Goal: Check status

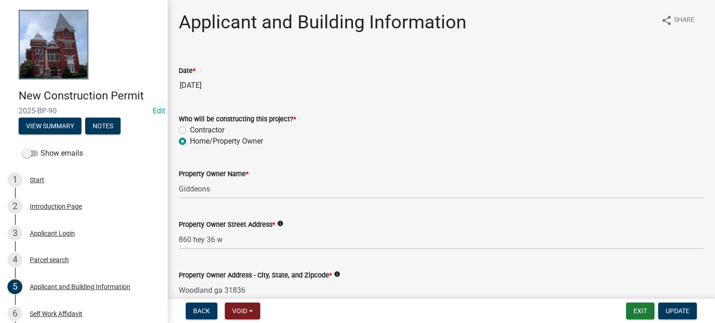
scroll to position [625, 0]
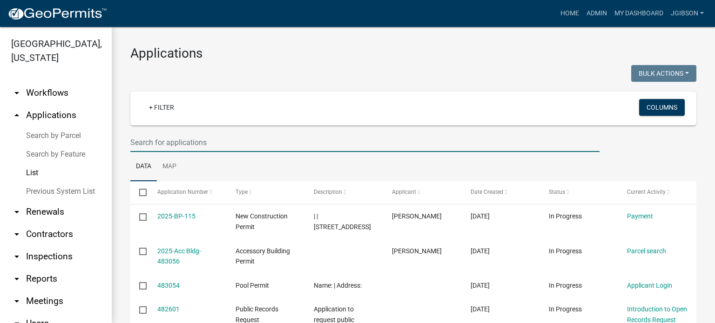
click at [171, 139] on input "text" at bounding box center [364, 142] width 469 height 19
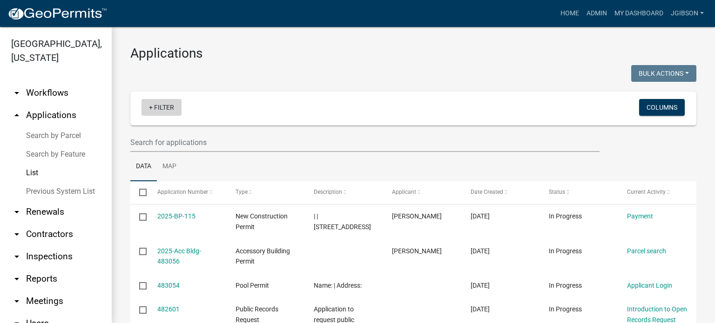
click at [149, 107] on link "+ Filter" at bounding box center [161, 107] width 40 height 17
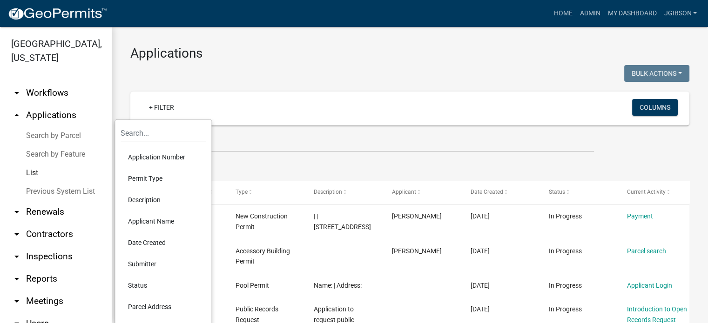
click at [162, 176] on li "Permit Type" at bounding box center [162, 178] width 85 height 21
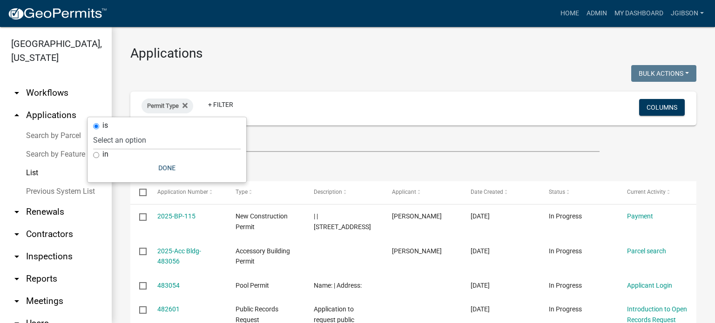
click at [97, 157] on input "in" at bounding box center [96, 155] width 6 height 6
radio input "true"
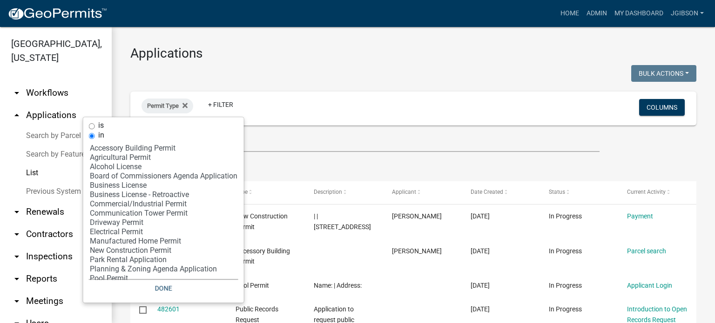
select select "12: '8f0f348d-721e-4407-8947-e3b69b3f0a37'"
click at [134, 253] on option "New Construction Permit" at bounding box center [163, 250] width 149 height 9
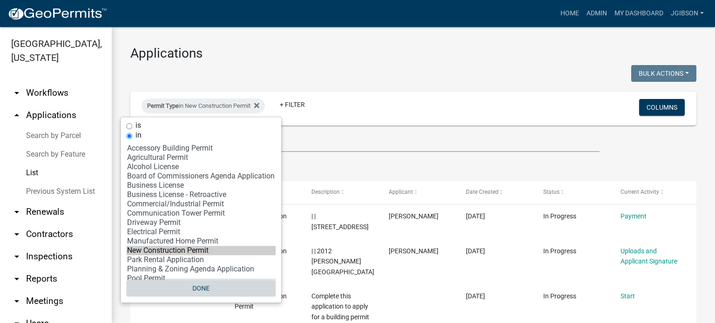
drag, startPoint x: 196, startPoint y: 290, endPoint x: 164, endPoint y: 213, distance: 83.6
click at [196, 290] on button "Done" at bounding box center [200, 288] width 149 height 17
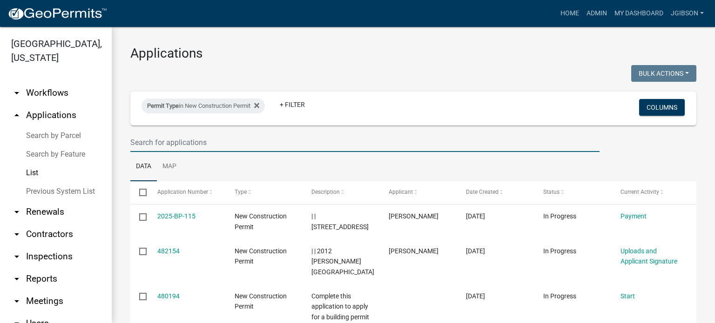
click at [153, 141] on input "text" at bounding box center [364, 142] width 469 height 19
type input "wise"
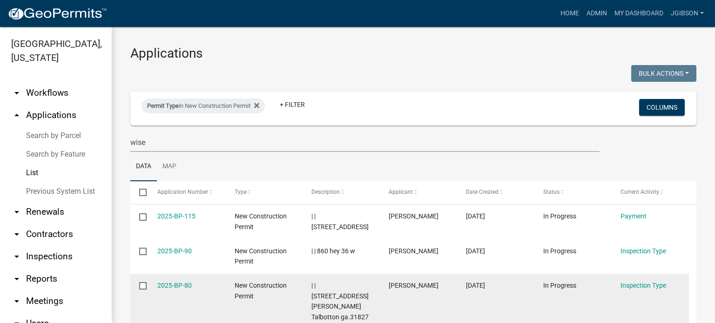
click at [357, 278] on datatable-body-cell "| | [STREET_ADDRESS][PERSON_NAME] Talbotton ga.31827" at bounding box center [340, 302] width 77 height 56
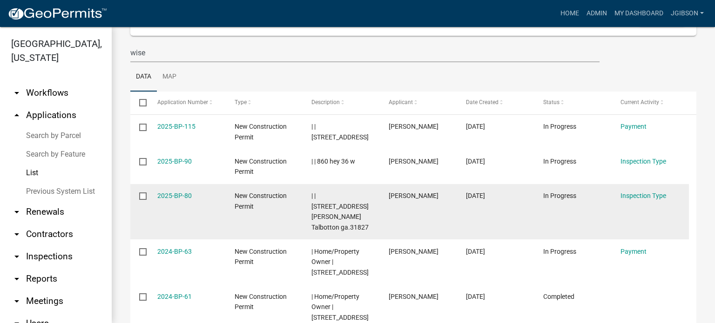
scroll to position [93, 0]
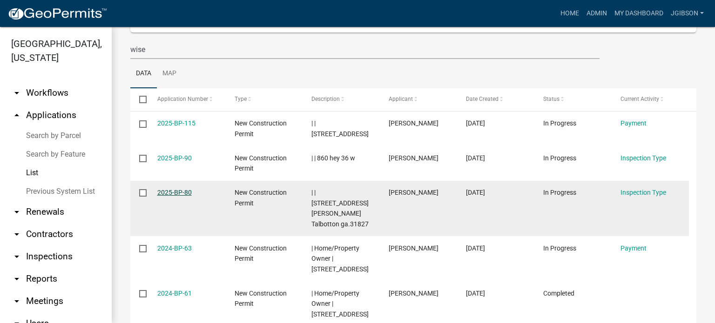
click at [179, 193] on link "2025-BP-80" at bounding box center [174, 192] width 34 height 7
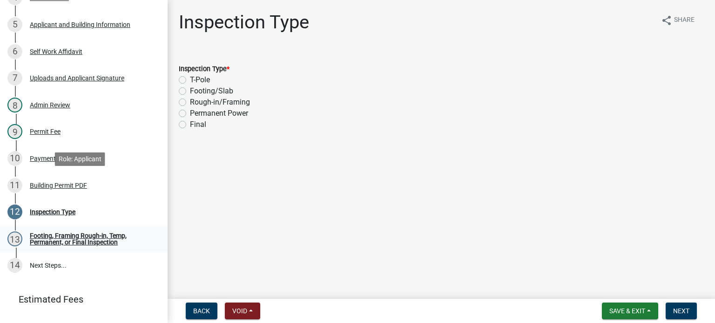
scroll to position [279, 0]
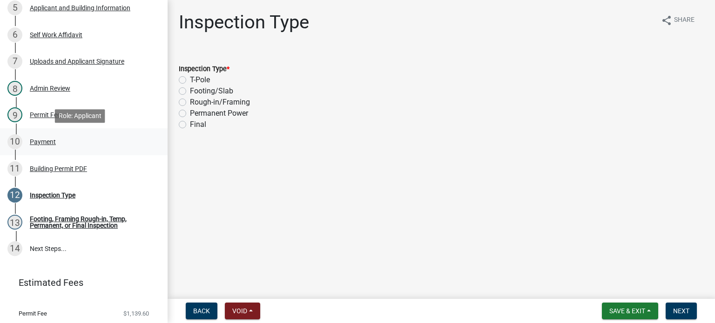
click at [47, 137] on div "10 Payment" at bounding box center [79, 141] width 145 height 15
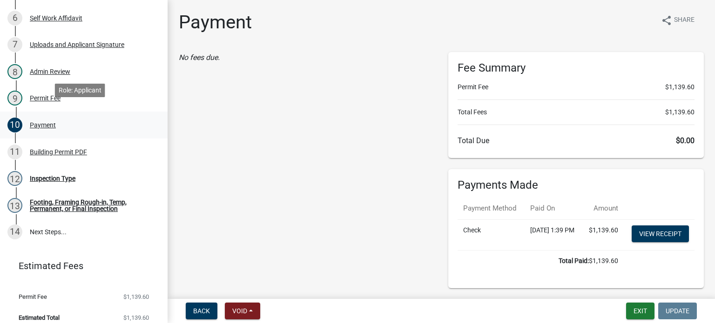
scroll to position [305, 0]
